Goal: Task Accomplishment & Management: Complete application form

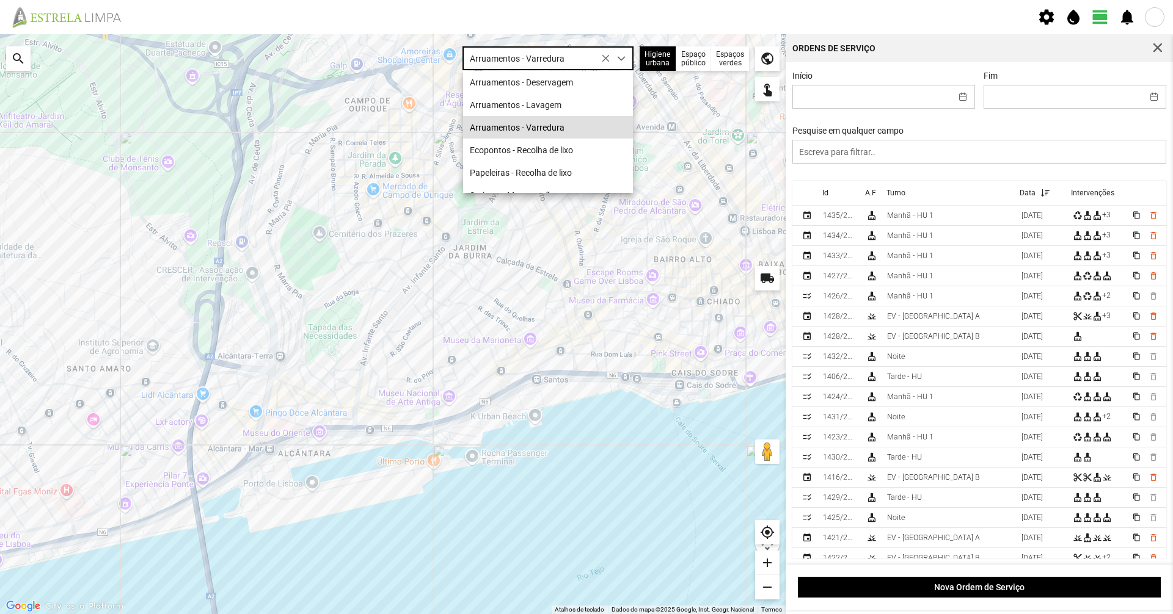
scroll to position [7, 54]
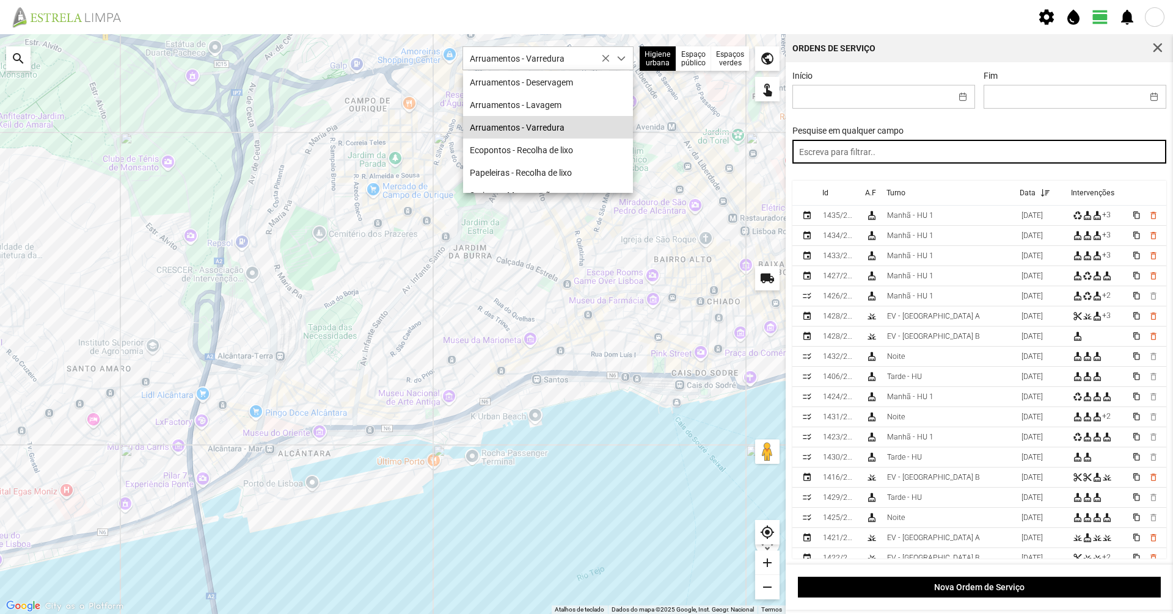
click at [989, 146] on input "text" at bounding box center [979, 152] width 374 height 24
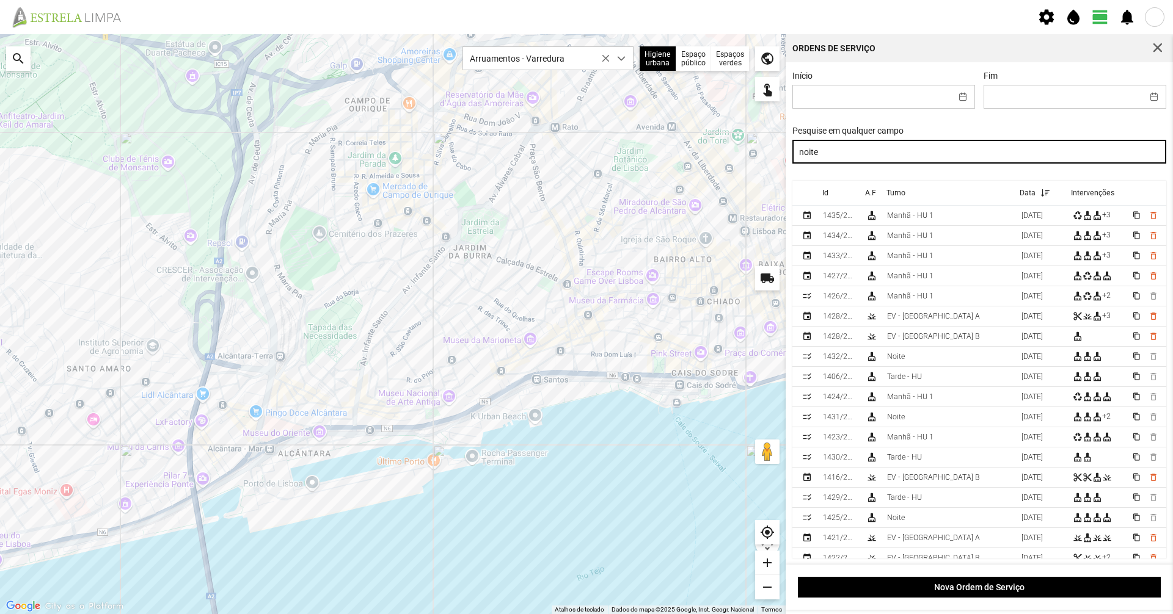
type input "noite"
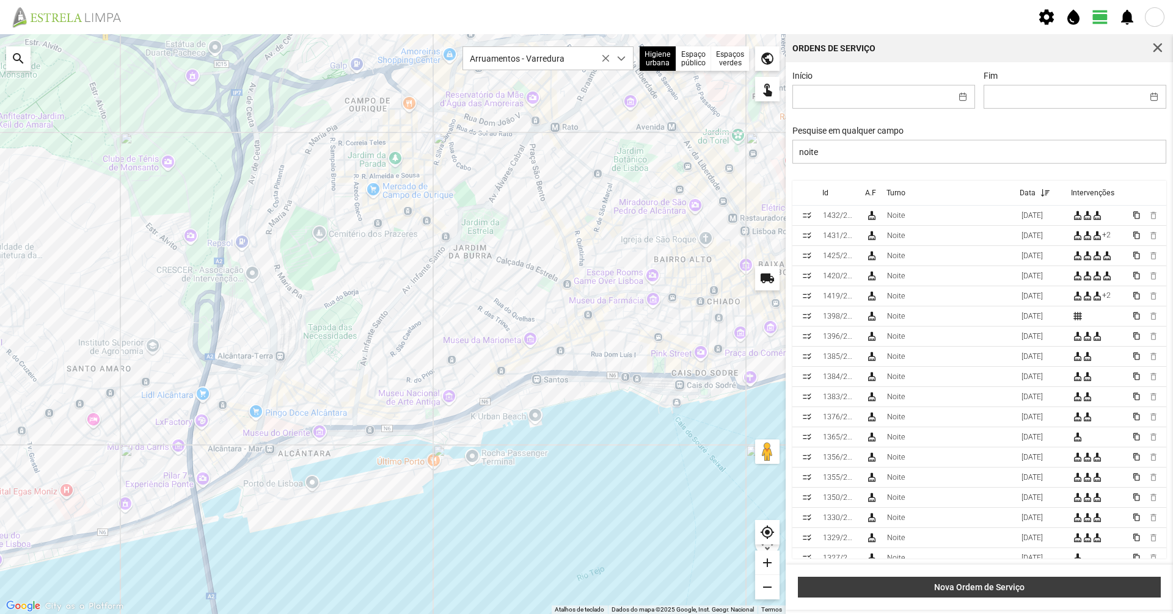
click at [930, 583] on span "Nova Ordem de Serviço" at bounding box center [979, 588] width 350 height 10
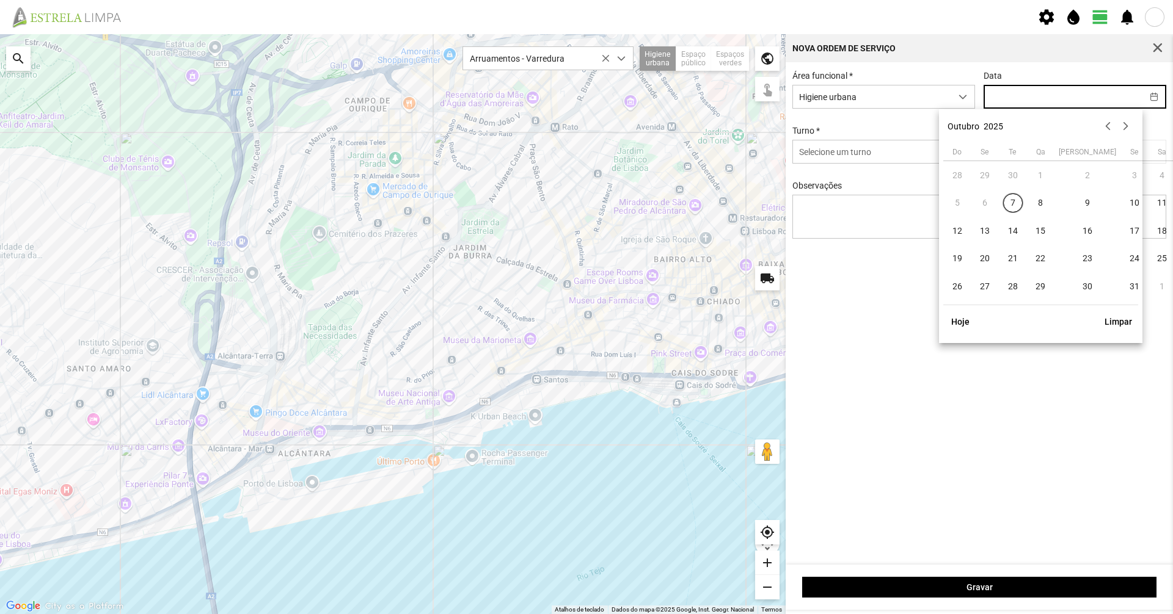
click at [1022, 108] on input "text" at bounding box center [1063, 97] width 158 height 23
click at [1007, 205] on span "7" at bounding box center [1013, 204] width 20 height 20
type input "[DATE]"
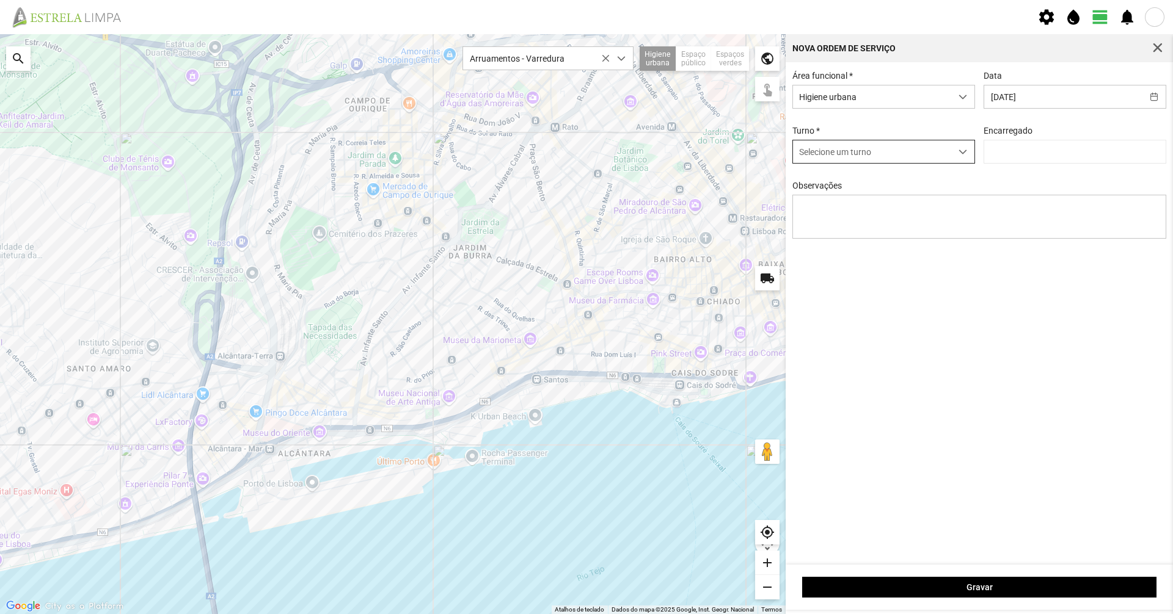
click at [944, 150] on span "Selecione um turno" at bounding box center [872, 151] width 158 height 23
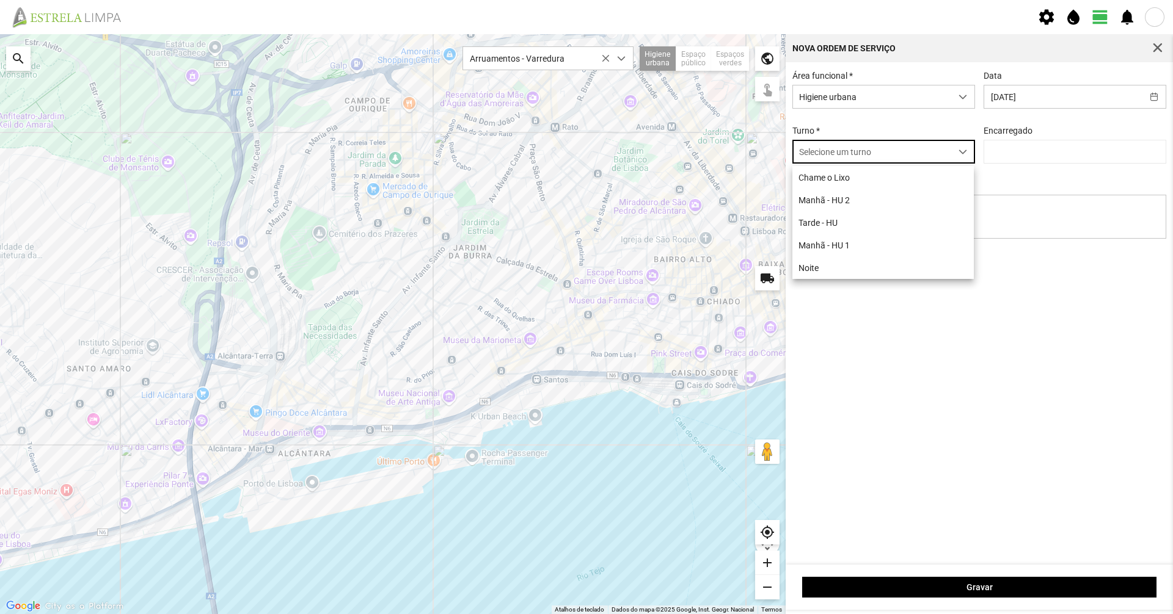
scroll to position [7, 54]
click at [898, 279] on li "Noite" at bounding box center [882, 268] width 181 height 23
type input "[PERSON_NAME]"
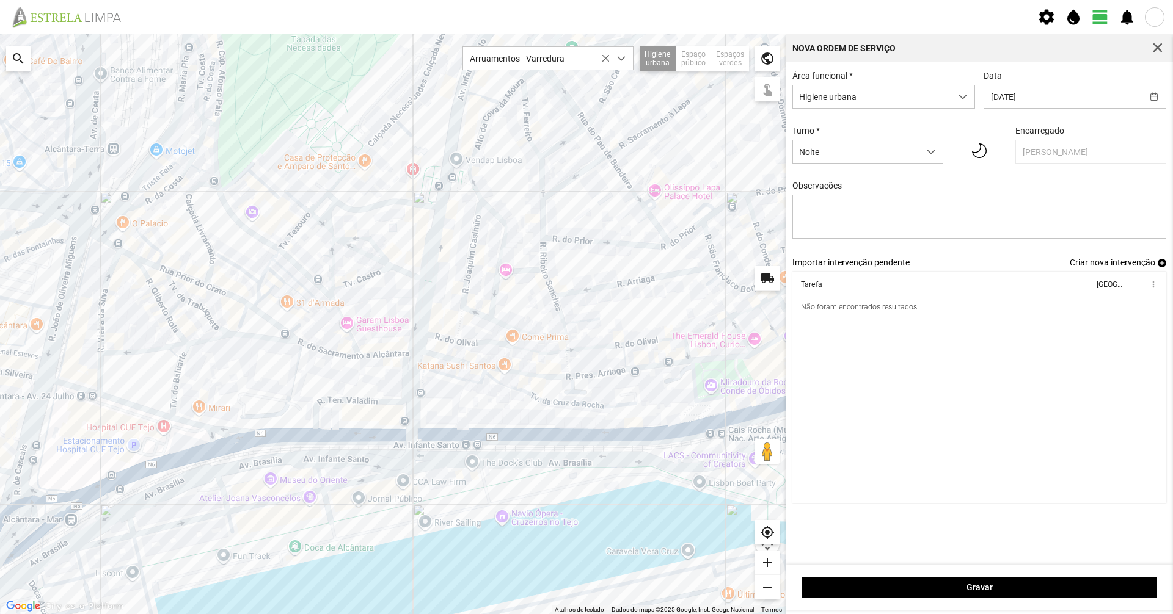
click at [322, 350] on div at bounding box center [392, 324] width 785 height 580
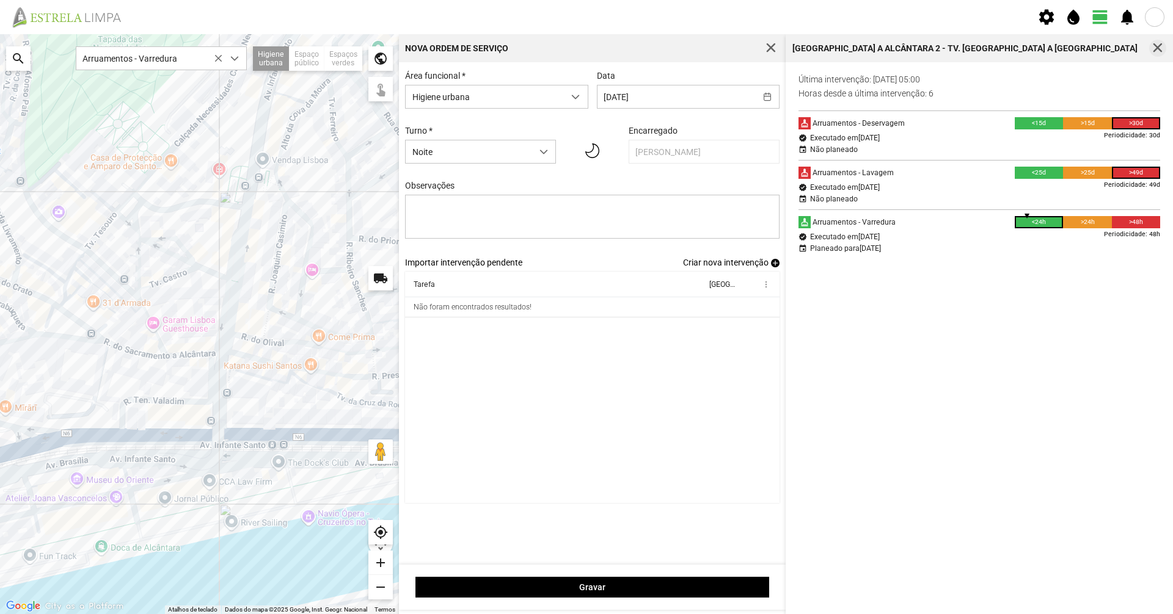
click at [1159, 48] on span "button" at bounding box center [1157, 48] width 11 height 11
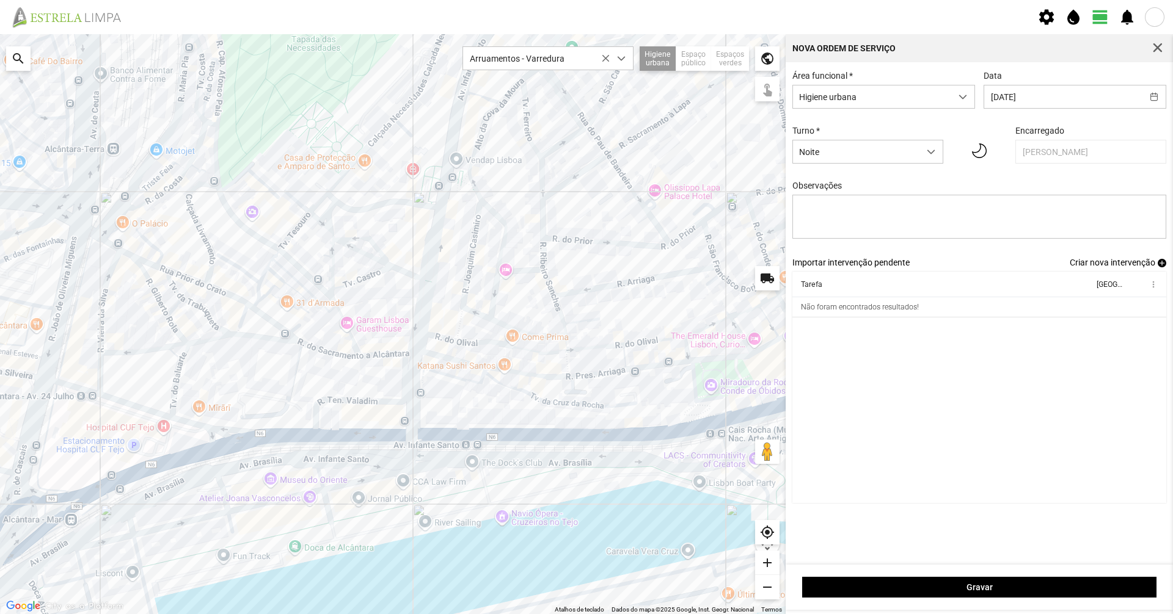
click at [1152, 267] on span "Criar nova intervenção" at bounding box center [1112, 263] width 86 height 10
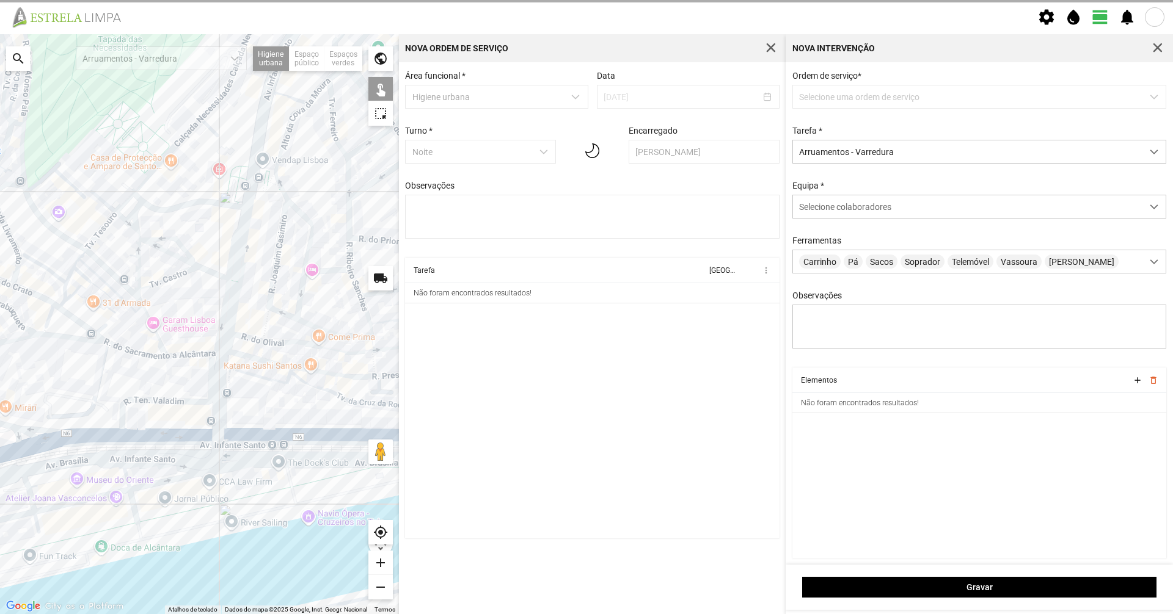
click at [853, 101] on p-dropdown "Selecione uma ordem de serviço" at bounding box center [979, 97] width 374 height 24
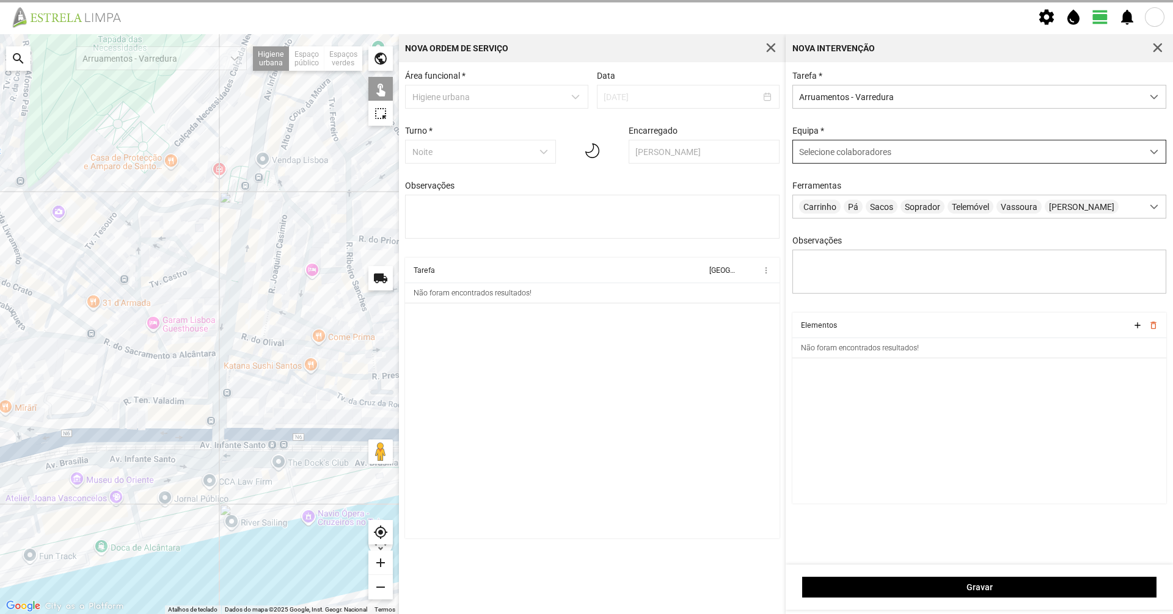
click at [861, 157] on span "Selecione colaboradores" at bounding box center [845, 152] width 92 height 10
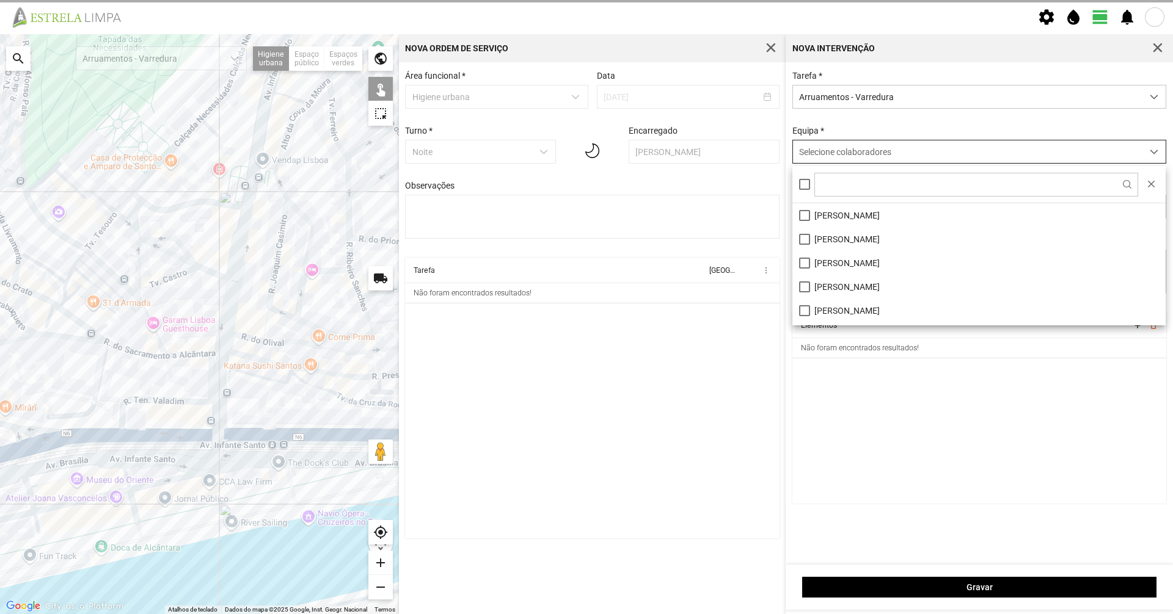
scroll to position [7, 54]
click at [873, 238] on li "[PERSON_NAME]" at bounding box center [978, 239] width 373 height 24
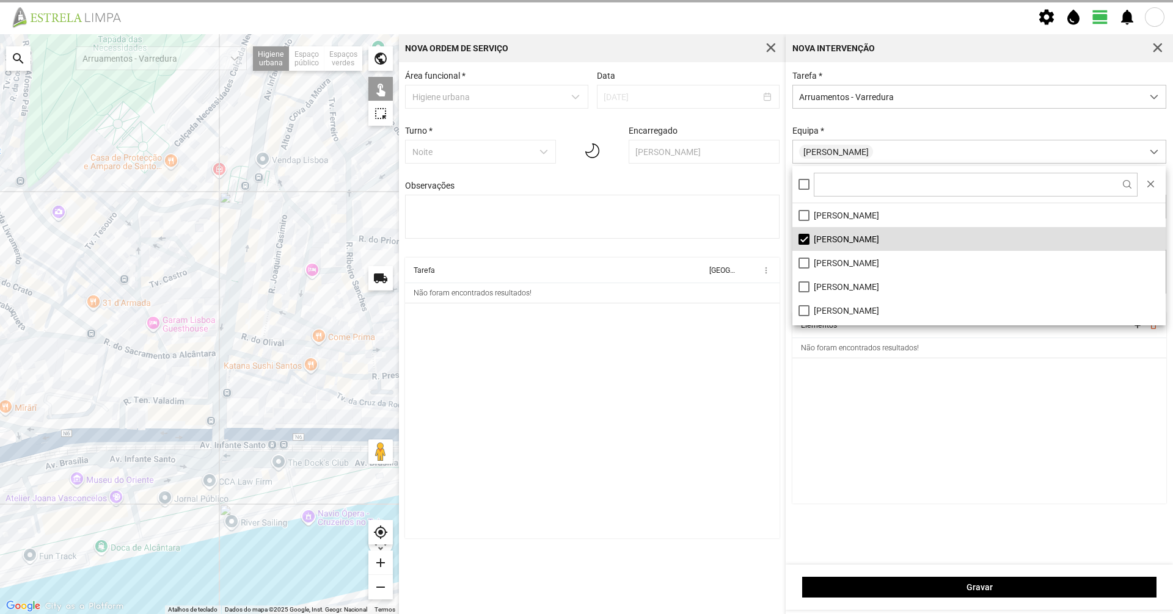
click at [192, 353] on div at bounding box center [199, 324] width 399 height 580
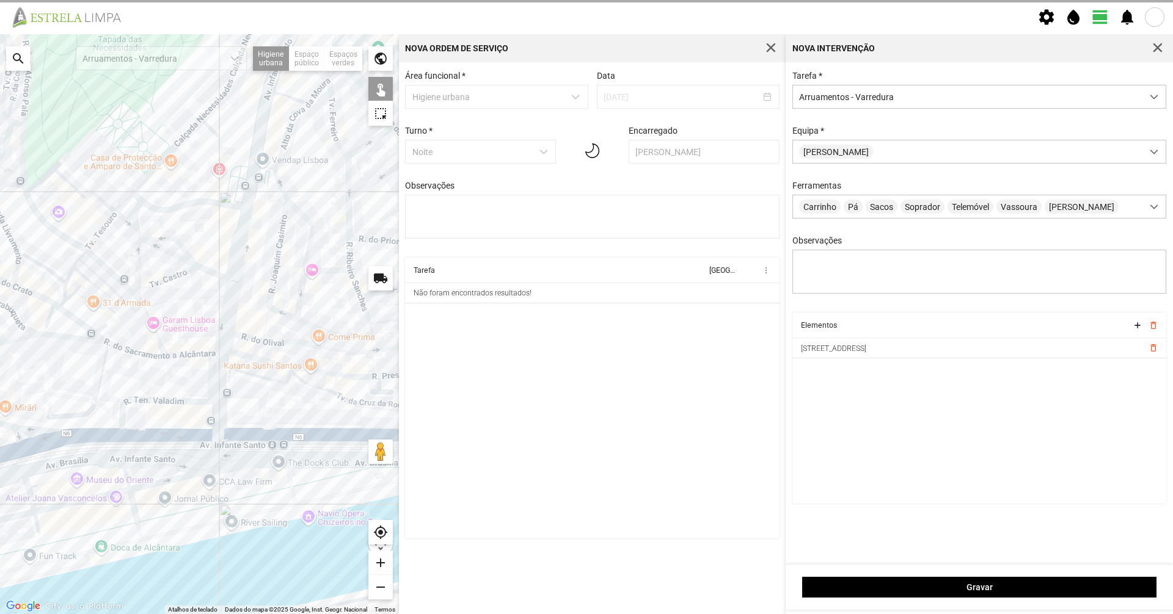
click at [150, 355] on div at bounding box center [199, 324] width 399 height 580
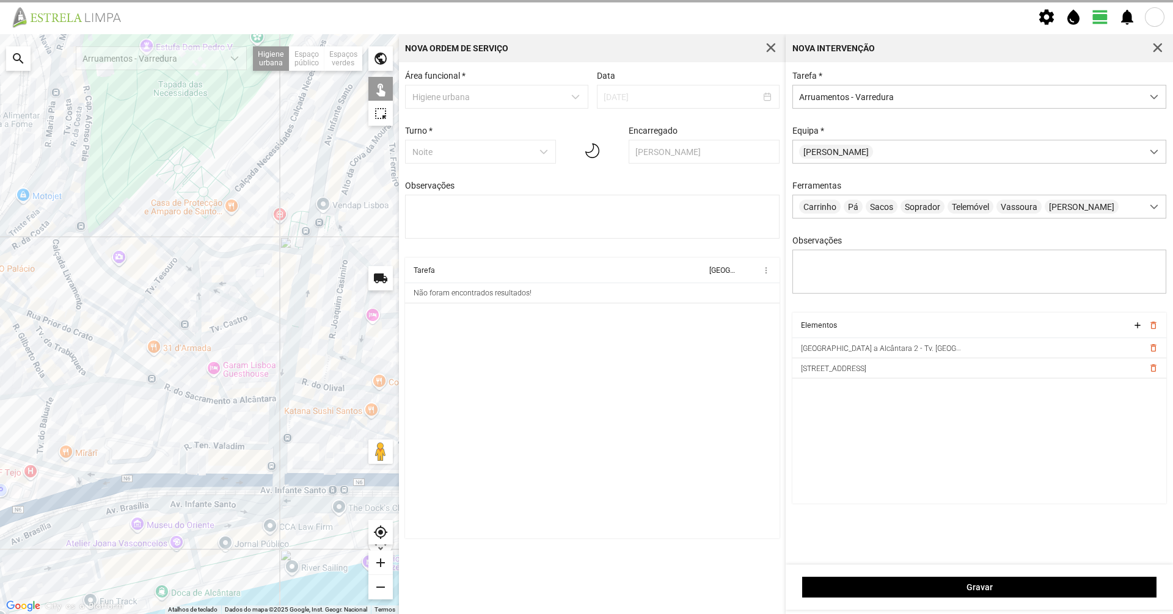
drag, startPoint x: 145, startPoint y: 363, endPoint x: 260, endPoint y: 458, distance: 149.3
click at [260, 458] on div at bounding box center [199, 324] width 399 height 580
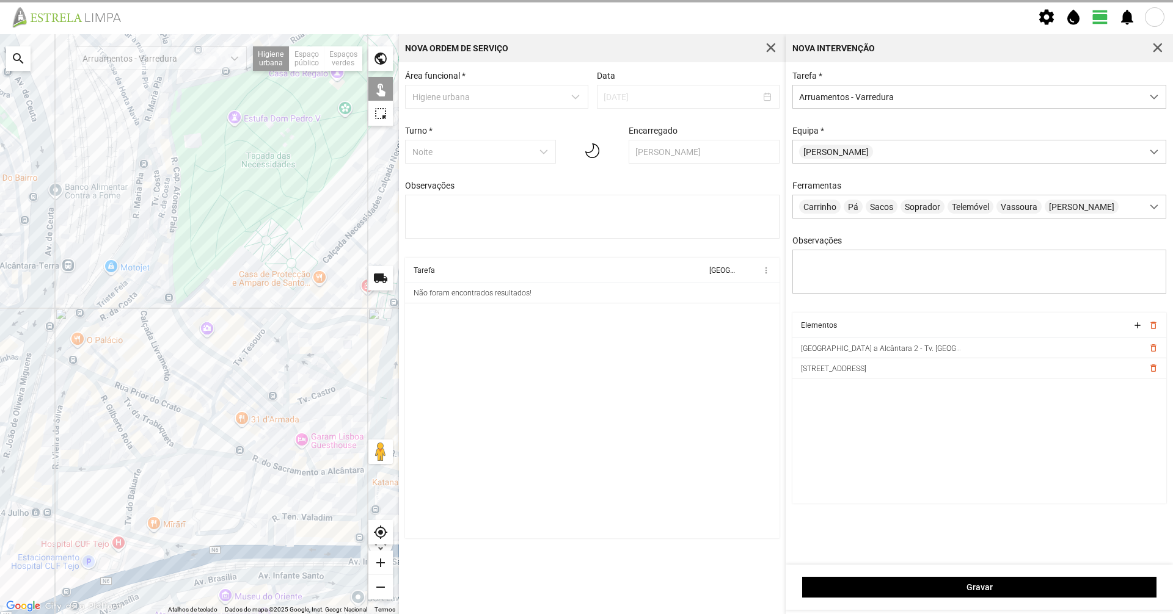
click at [222, 433] on div at bounding box center [199, 324] width 399 height 580
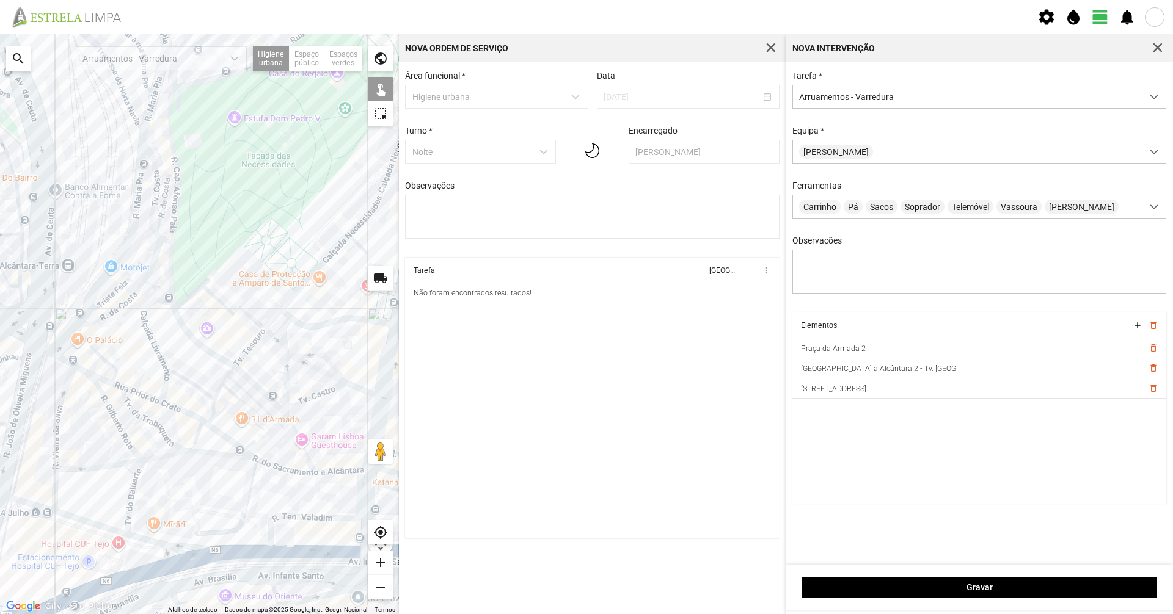
click at [217, 452] on div at bounding box center [199, 324] width 399 height 580
click at [215, 456] on div at bounding box center [199, 324] width 399 height 580
click at [197, 438] on div at bounding box center [199, 324] width 399 height 580
click at [202, 453] on div at bounding box center [199, 324] width 399 height 580
click at [205, 424] on div at bounding box center [199, 324] width 399 height 580
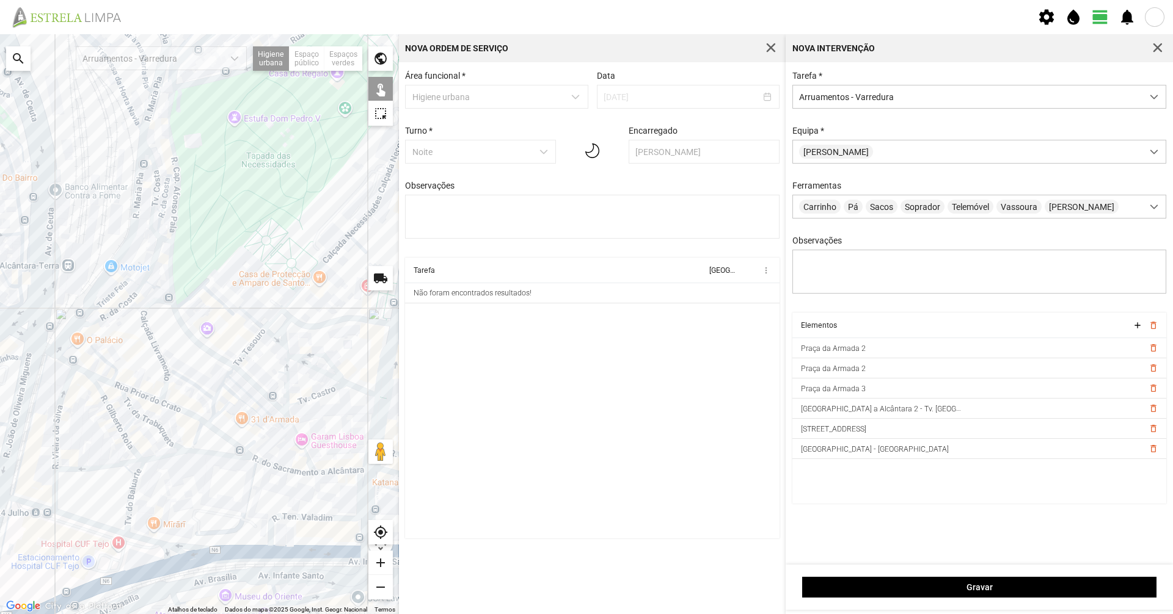
click at [192, 415] on div at bounding box center [199, 324] width 399 height 580
click at [138, 396] on div at bounding box center [199, 324] width 399 height 580
click at [139, 396] on div at bounding box center [199, 324] width 399 height 580
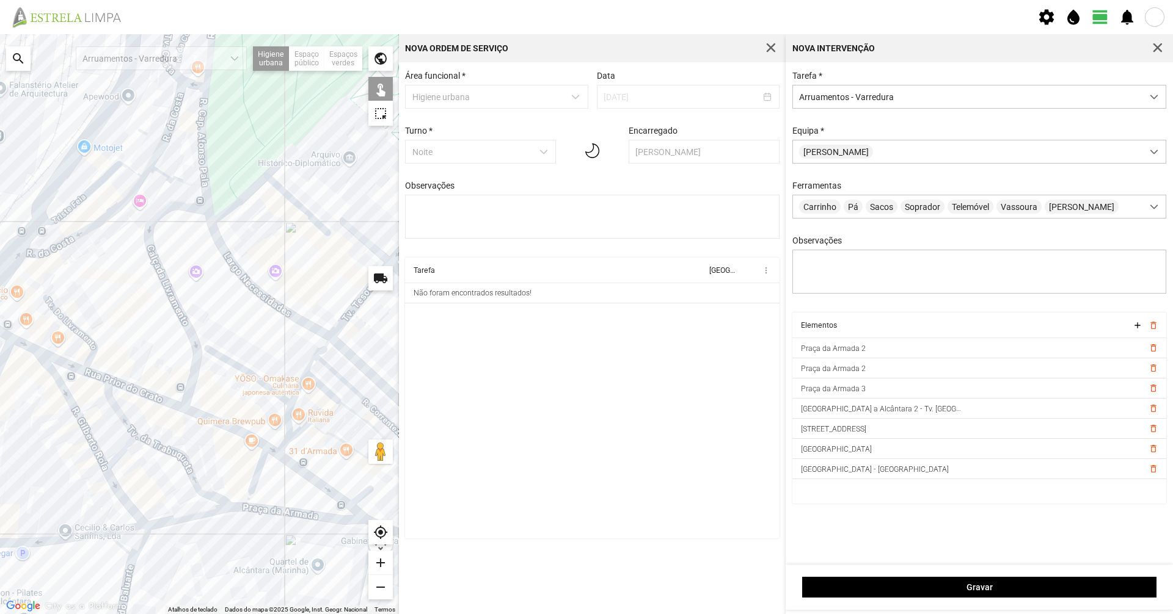
click at [146, 392] on div at bounding box center [199, 324] width 399 height 580
click at [98, 377] on div at bounding box center [199, 324] width 399 height 580
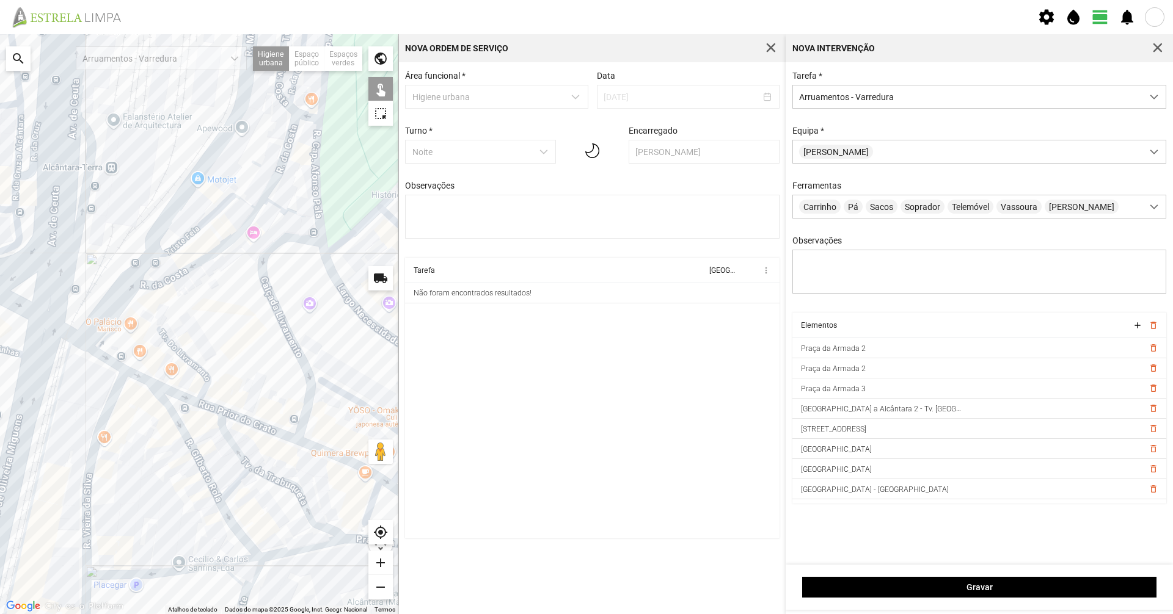
drag, startPoint x: 205, startPoint y: 407, endPoint x: 213, endPoint y: 409, distance: 8.1
click at [213, 409] on div at bounding box center [199, 324] width 399 height 580
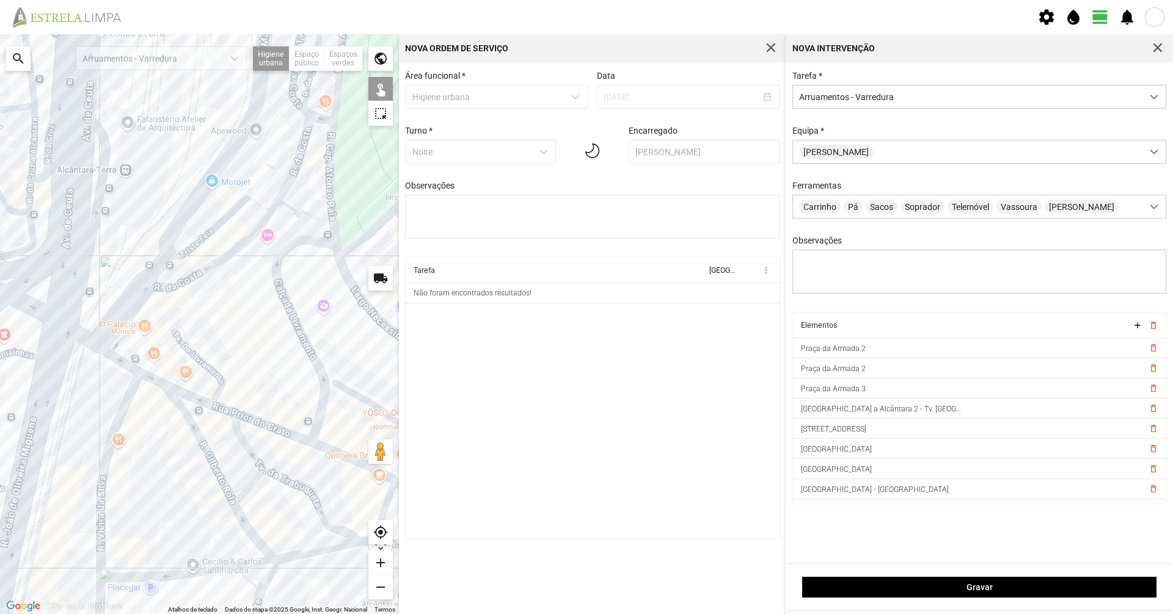
click at [187, 395] on div at bounding box center [199, 324] width 399 height 580
click at [155, 379] on div at bounding box center [199, 324] width 399 height 580
click at [128, 364] on div at bounding box center [199, 324] width 399 height 580
click at [78, 333] on div at bounding box center [199, 324] width 399 height 580
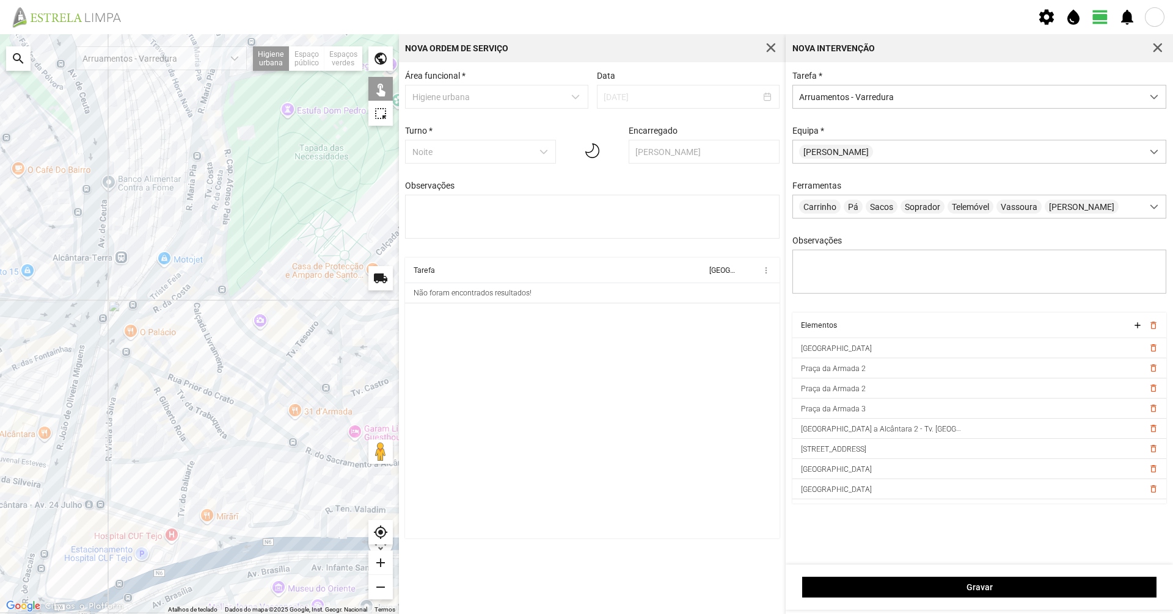
click at [220, 368] on div at bounding box center [199, 324] width 399 height 580
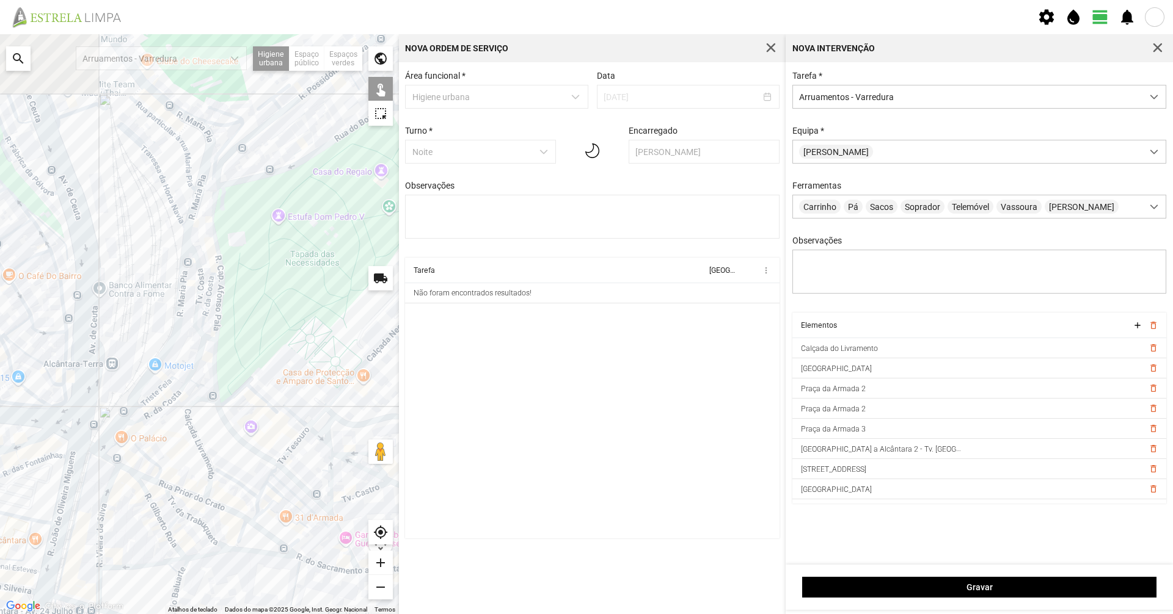
drag, startPoint x: 190, startPoint y: 362, endPoint x: 179, endPoint y: 475, distance: 113.5
click at [179, 475] on div at bounding box center [199, 324] width 399 height 580
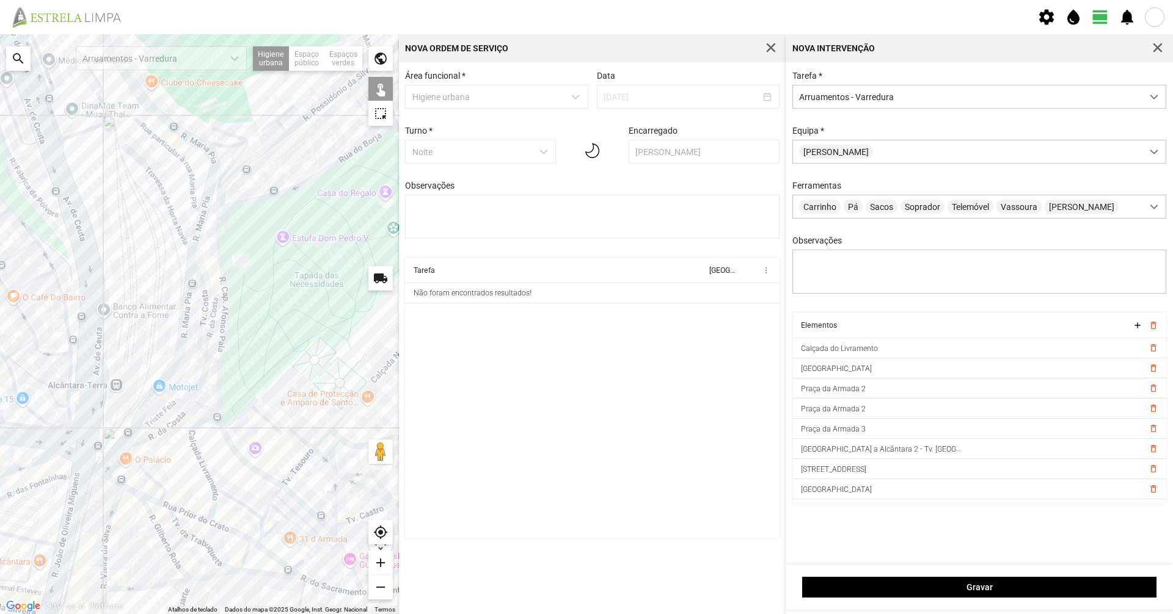
click at [172, 423] on div at bounding box center [199, 324] width 399 height 580
click at [195, 396] on div at bounding box center [199, 324] width 399 height 580
click at [190, 404] on div at bounding box center [199, 324] width 399 height 580
click at [202, 379] on div at bounding box center [199, 324] width 399 height 580
click at [206, 348] on div at bounding box center [199, 324] width 399 height 580
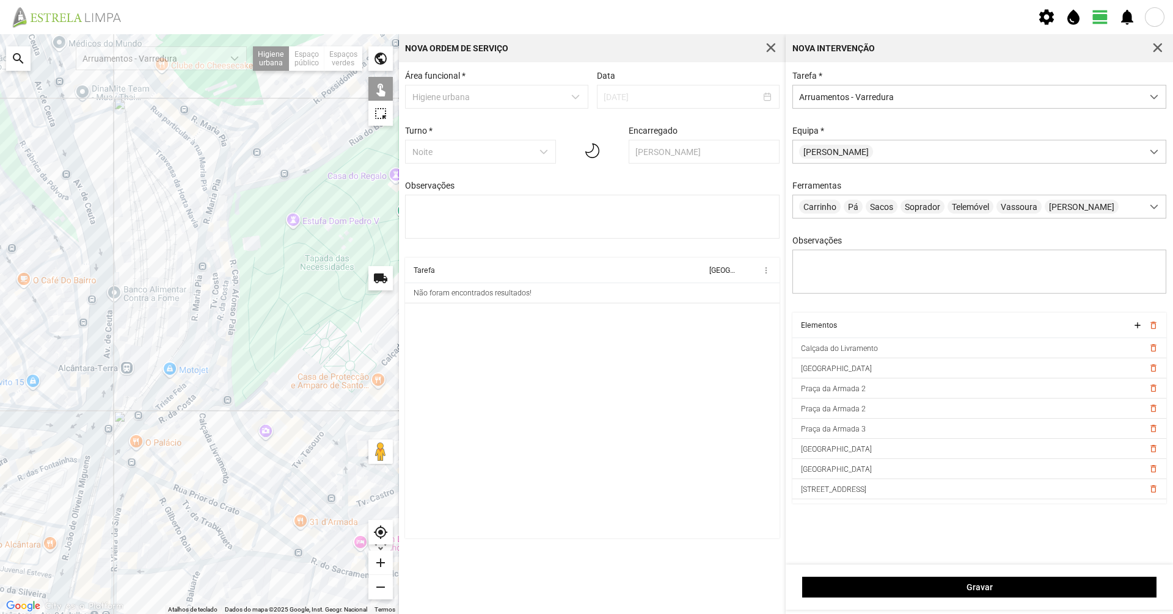
drag, startPoint x: 209, startPoint y: 388, endPoint x: 220, endPoint y: 369, distance: 21.6
click at [220, 369] on div at bounding box center [199, 324] width 399 height 580
click at [133, 465] on div at bounding box center [199, 324] width 399 height 580
click at [120, 451] on div at bounding box center [199, 324] width 399 height 580
click at [162, 402] on div at bounding box center [199, 324] width 399 height 580
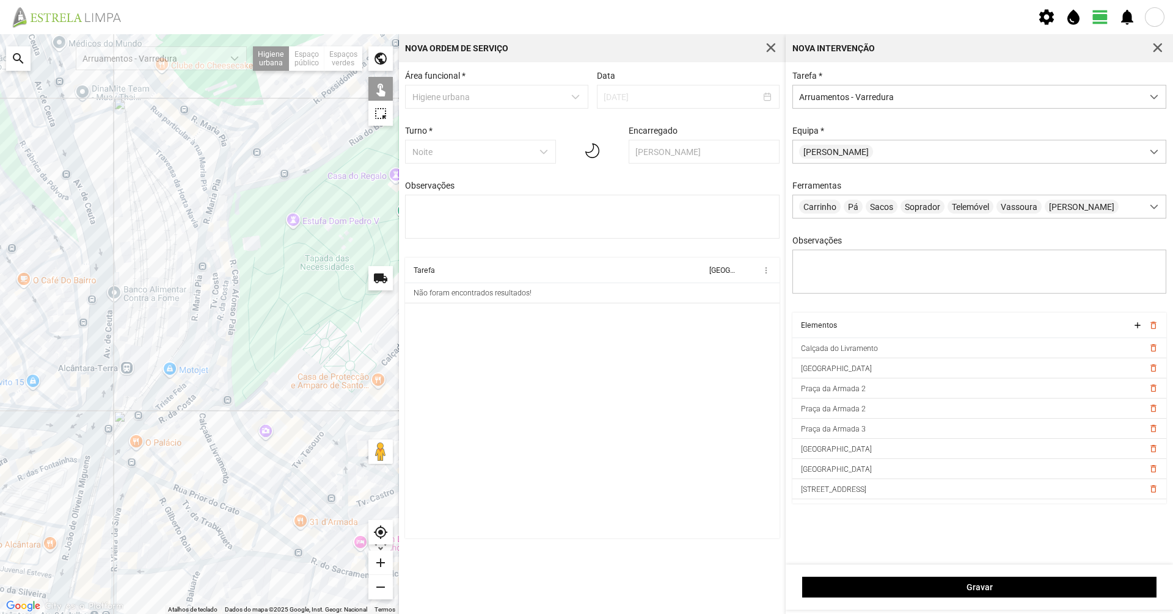
click at [165, 404] on div at bounding box center [199, 324] width 399 height 580
click at [189, 426] on div at bounding box center [199, 324] width 399 height 580
drag, startPoint x: 140, startPoint y: 530, endPoint x: 169, endPoint y: 362, distance: 170.4
click at [169, 362] on div at bounding box center [199, 324] width 399 height 580
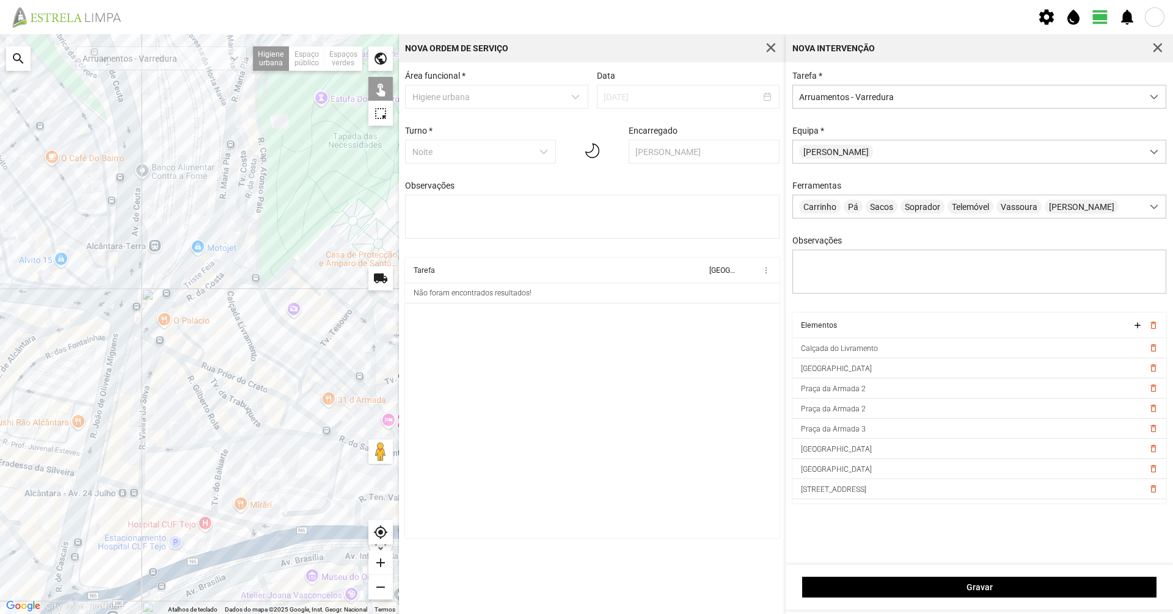
drag, startPoint x: 152, startPoint y: 490, endPoint x: 180, endPoint y: 368, distance: 125.3
click at [180, 368] on div at bounding box center [199, 324] width 399 height 580
click at [104, 479] on div at bounding box center [199, 324] width 399 height 580
click at [153, 493] on div at bounding box center [199, 324] width 399 height 580
click at [154, 497] on div at bounding box center [199, 324] width 399 height 580
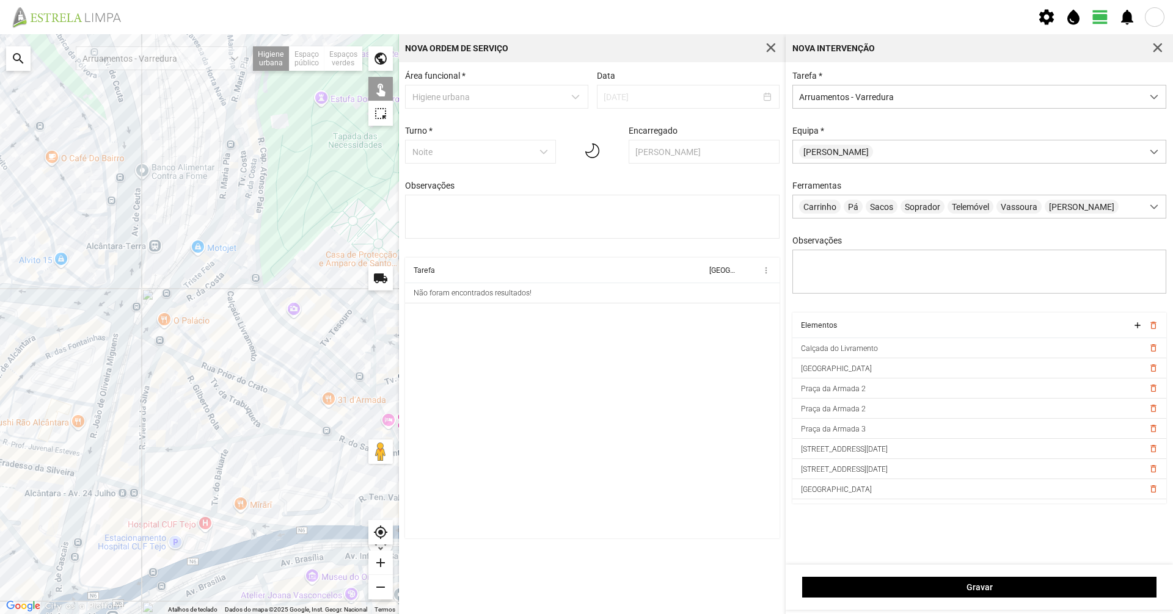
click at [239, 521] on div at bounding box center [199, 324] width 399 height 580
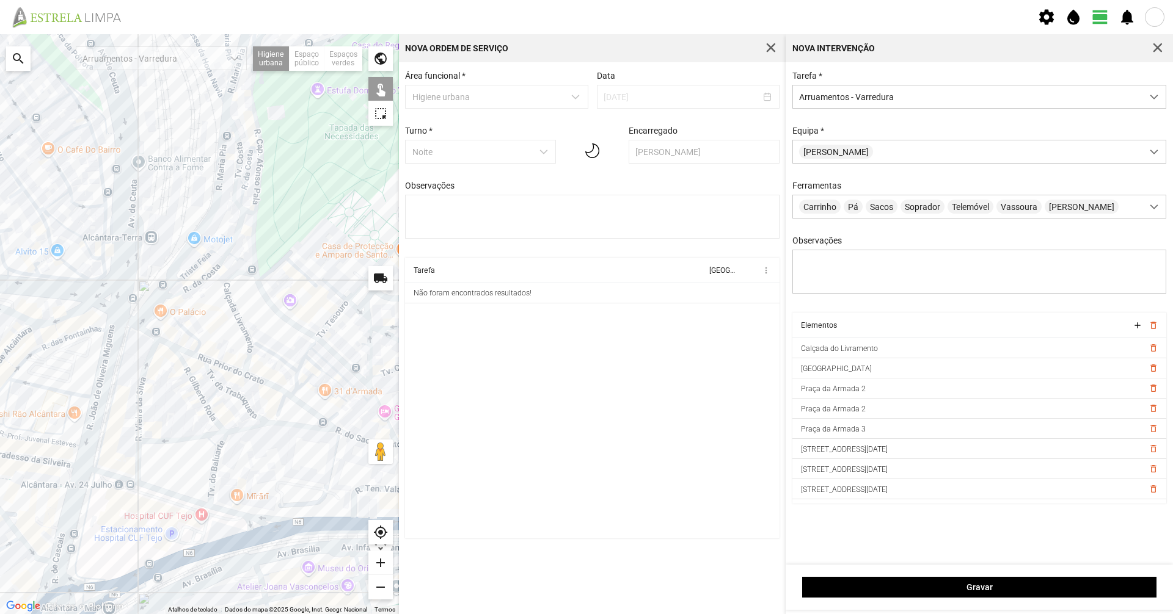
drag, startPoint x: 222, startPoint y: 538, endPoint x: 216, endPoint y: 528, distance: 11.7
click at [216, 528] on div at bounding box center [199, 324] width 399 height 580
click at [139, 406] on div at bounding box center [199, 324] width 399 height 580
click at [137, 452] on div at bounding box center [199, 324] width 399 height 580
click at [70, 531] on div at bounding box center [199, 324] width 399 height 580
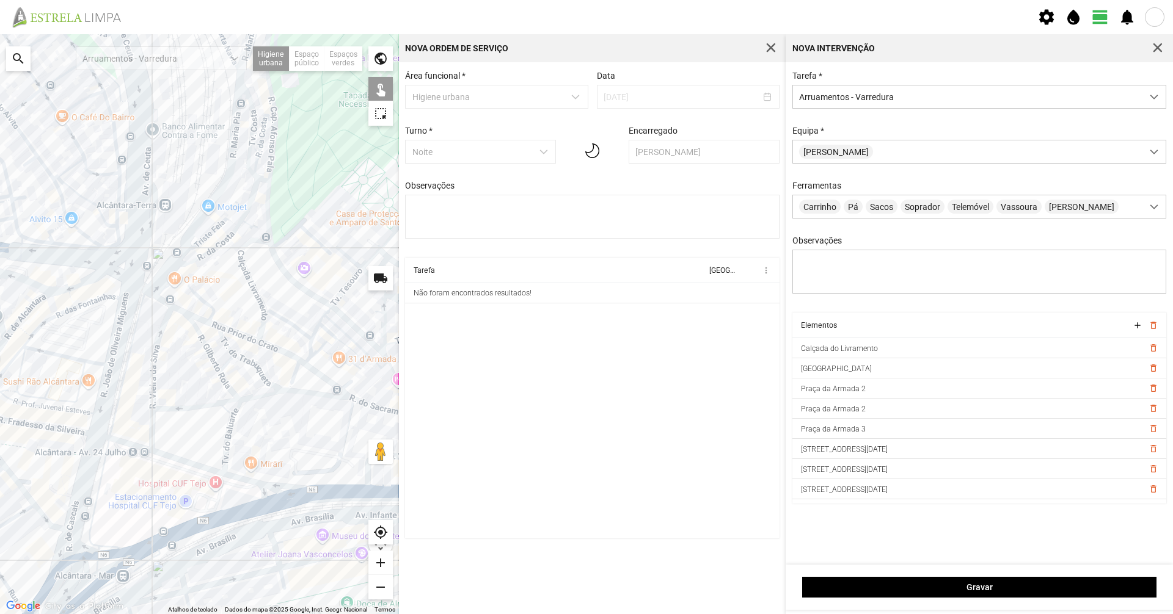
drag, startPoint x: 90, startPoint y: 528, endPoint x: 129, endPoint y: 473, distance: 67.8
click at [100, 513] on div at bounding box center [199, 324] width 399 height 580
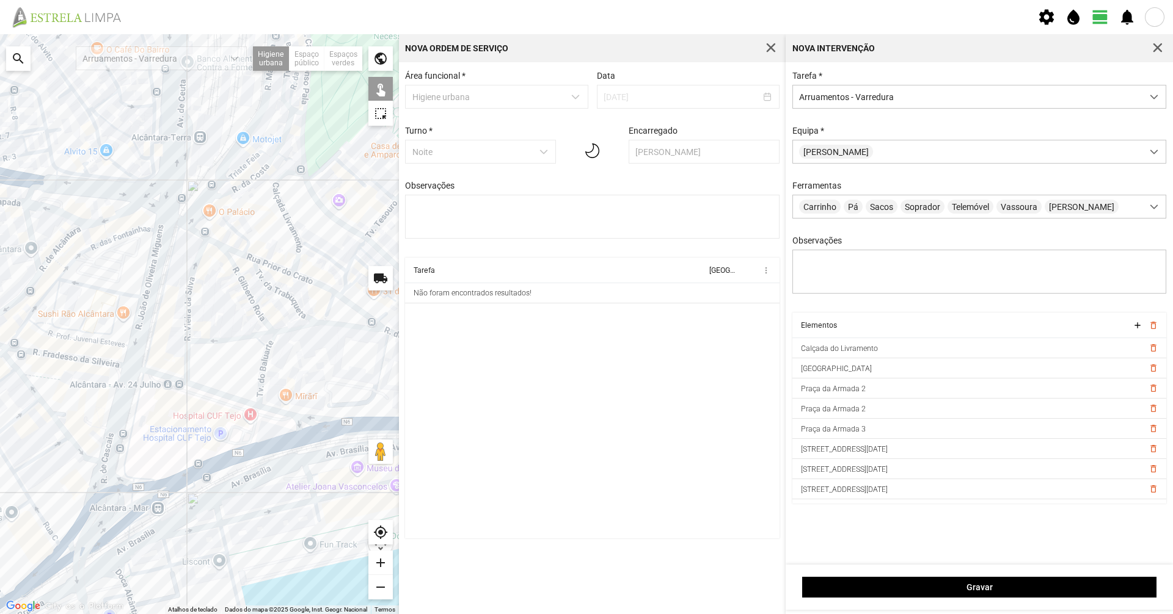
click at [101, 515] on div at bounding box center [199, 324] width 399 height 580
click at [149, 344] on div at bounding box center [199, 324] width 399 height 580
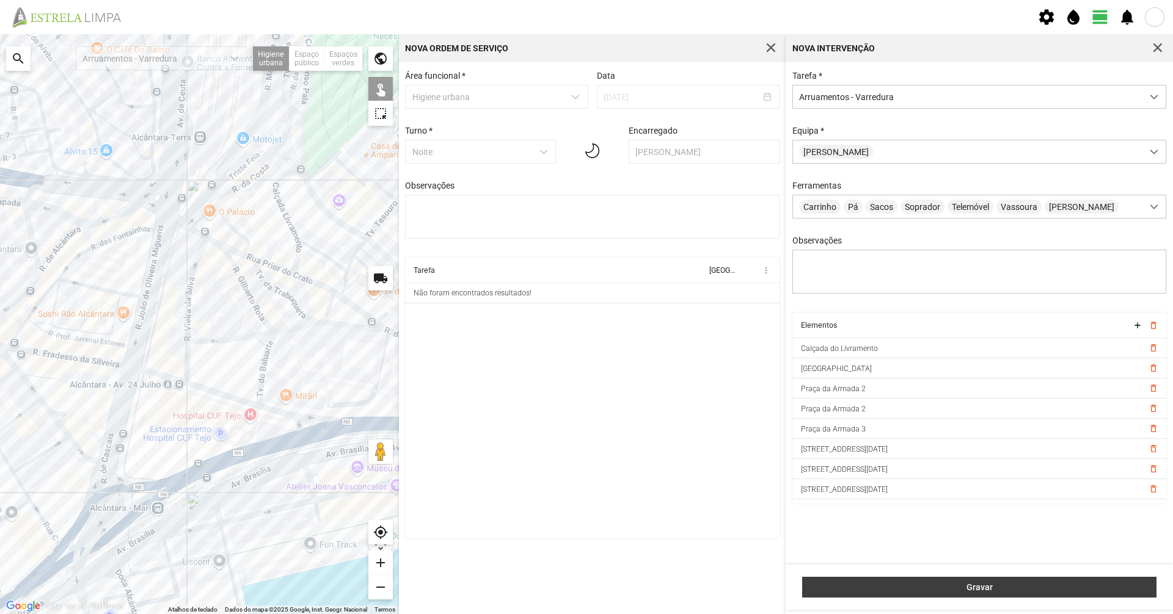
click at [845, 588] on span "Gravar" at bounding box center [979, 588] width 341 height 10
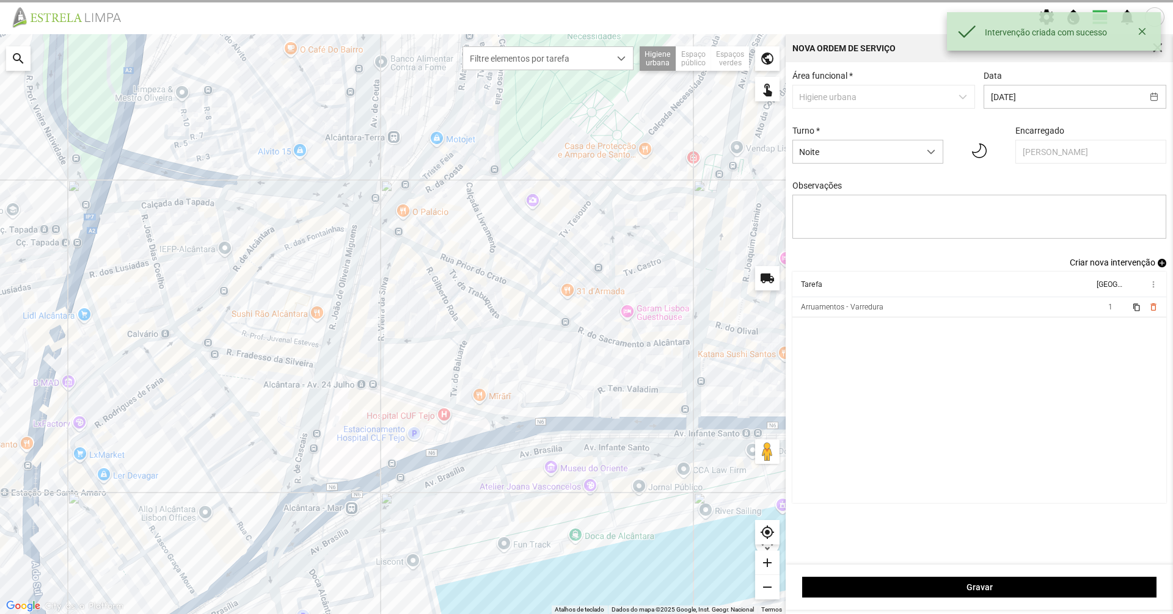
click at [1098, 267] on span "Criar nova intervenção" at bounding box center [1112, 263] width 86 height 10
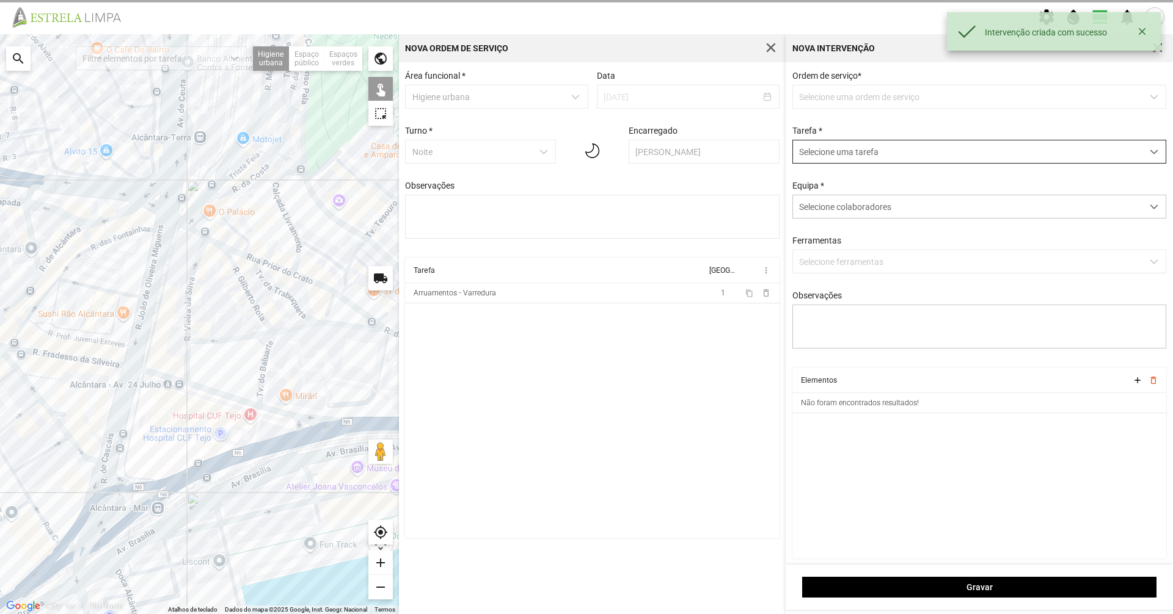
click at [956, 149] on span "Selecione uma tarefa" at bounding box center [967, 151] width 349 height 23
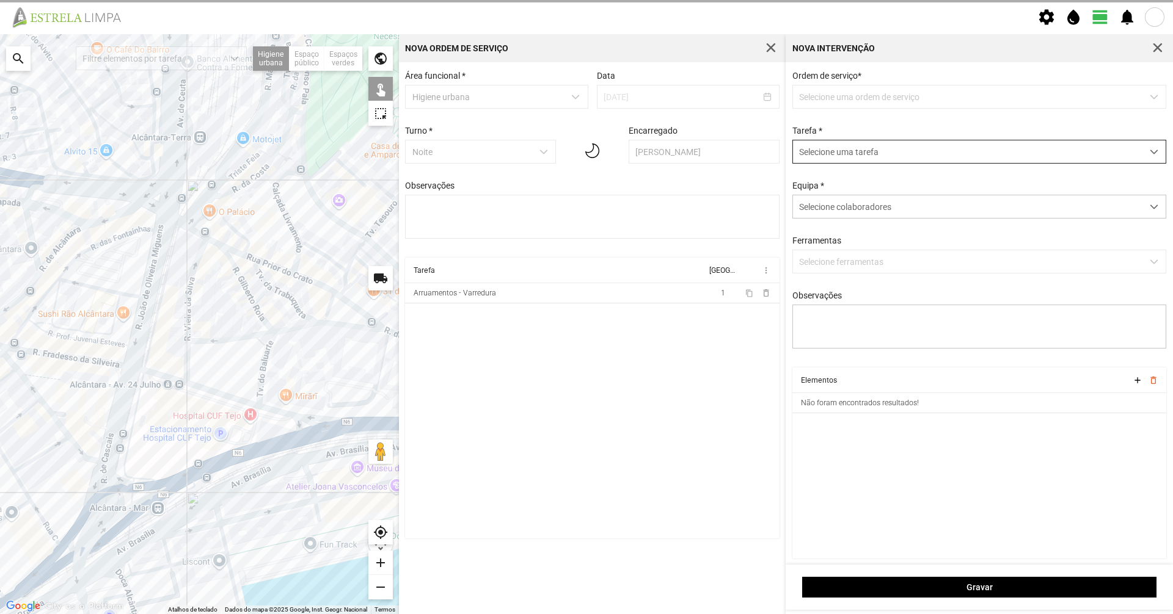
scroll to position [7, 54]
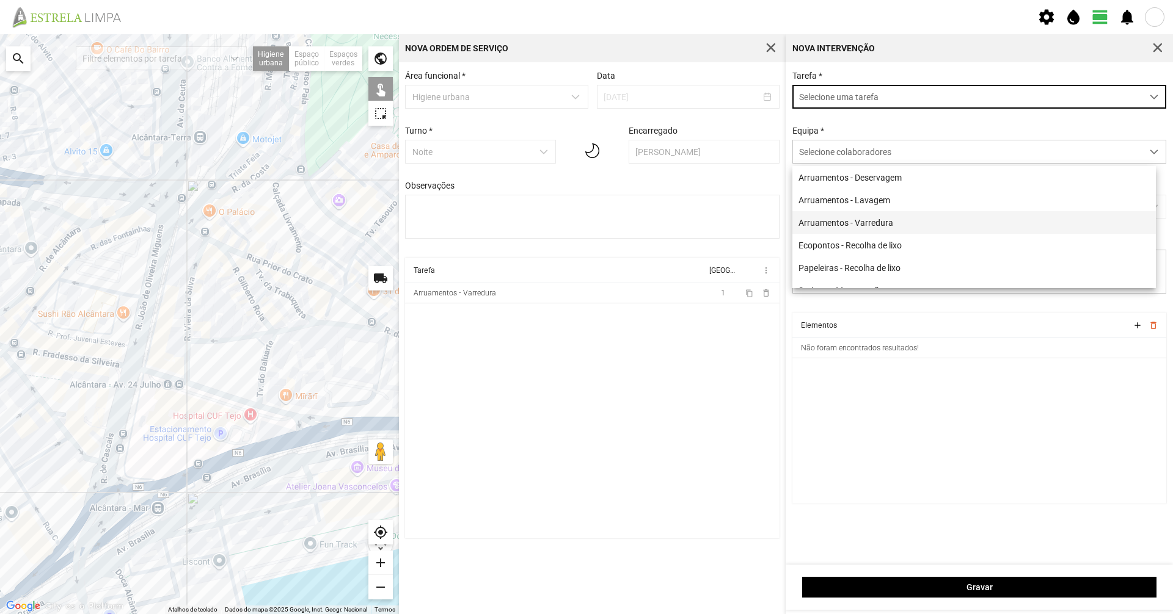
click at [871, 231] on li "Arruamentos - Varredura" at bounding box center [973, 222] width 363 height 23
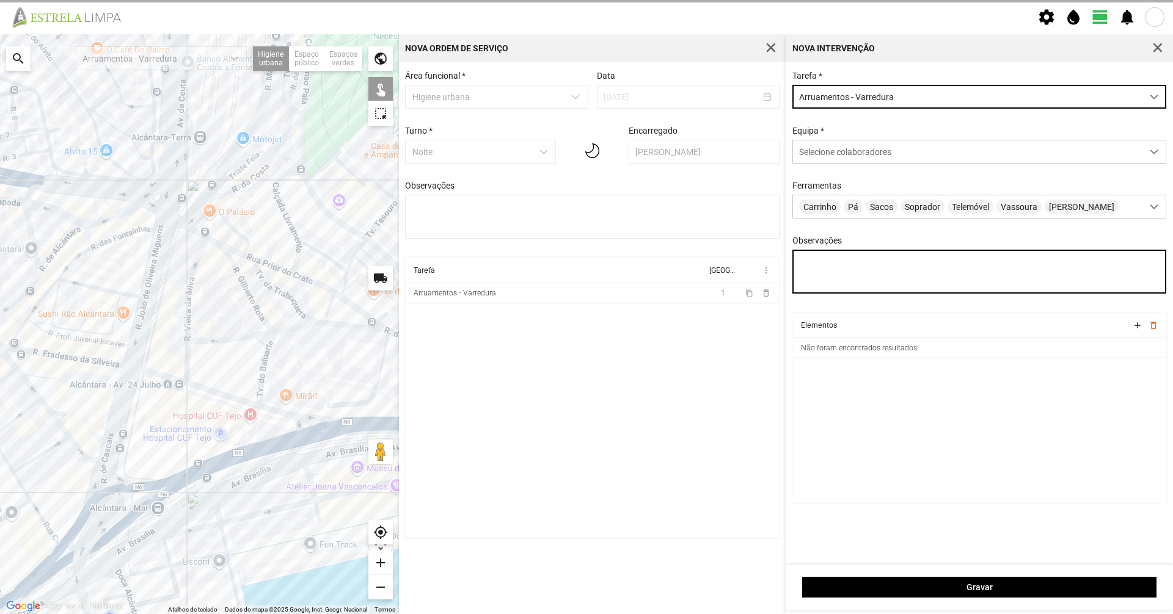
click at [843, 260] on textarea "Observações" at bounding box center [979, 272] width 374 height 44
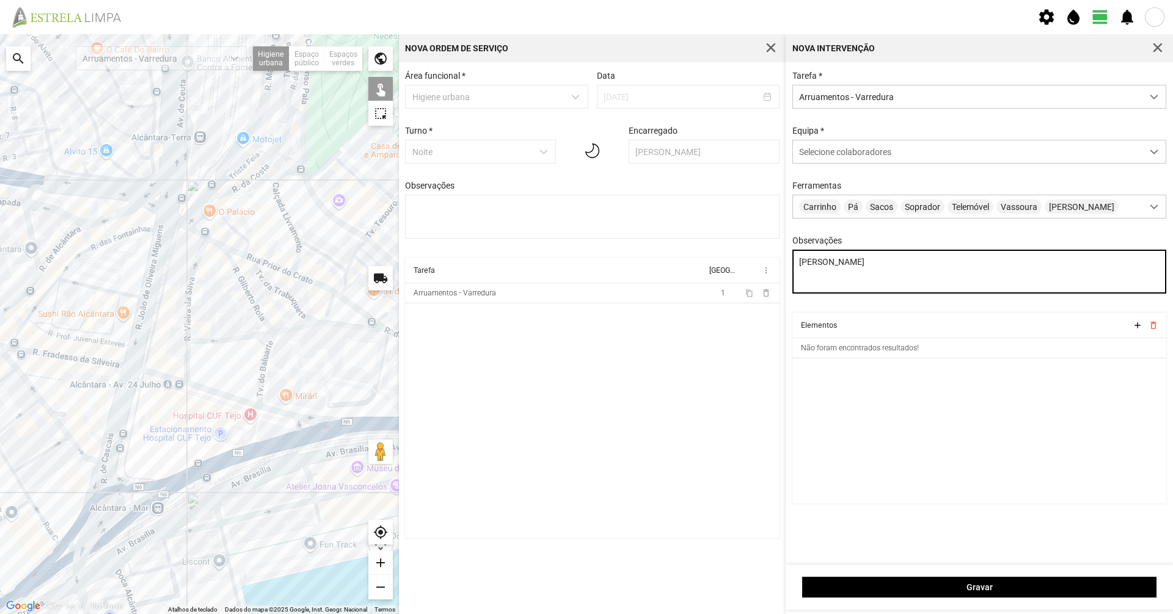
type textarea "[PERSON_NAME]"
